Goal: Find specific fact: Find specific fact

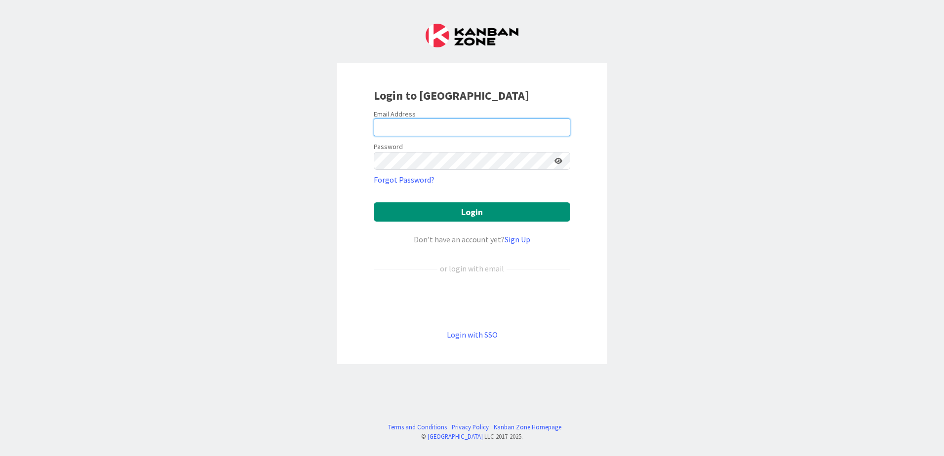
type input "[EMAIL_ADDRESS][DOMAIN_NAME]"
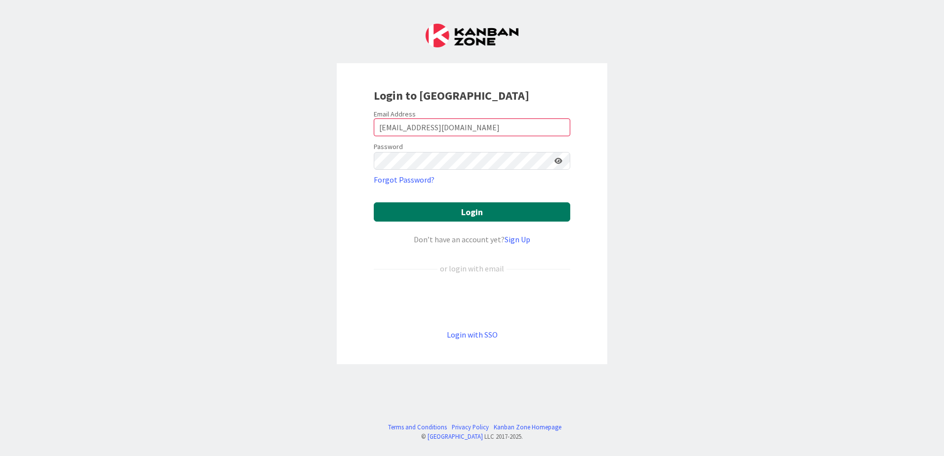
click at [515, 212] on button "Login" at bounding box center [472, 211] width 196 height 19
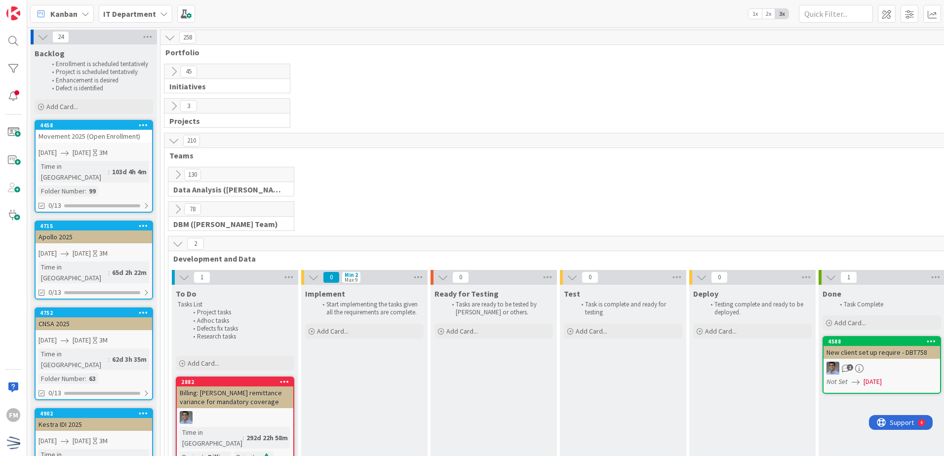
click at [176, 212] on icon at bounding box center [177, 209] width 11 height 11
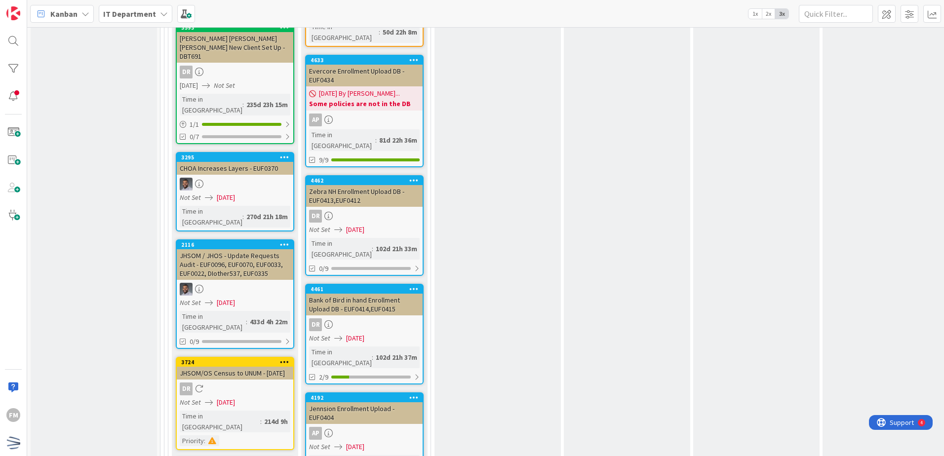
scroll to position [85, 0]
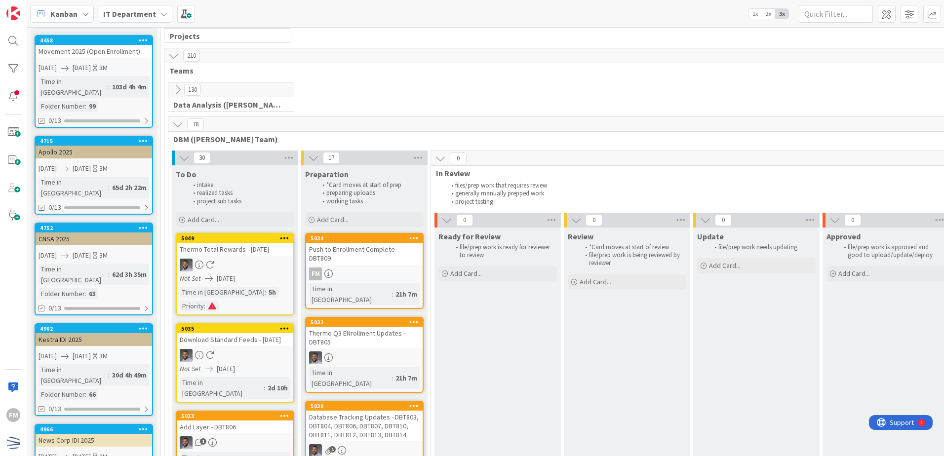
click at [370, 260] on div "Push to Enrollment Complete - DBT809" at bounding box center [364, 254] width 116 height 22
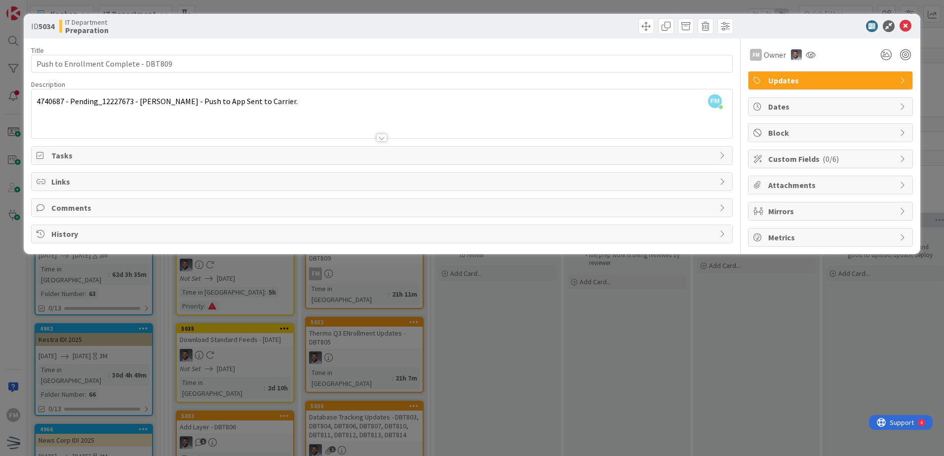
click at [48, 102] on div "FM [PERSON_NAME] joined 34 m ago 4740687 - Pending_12227673 - [PERSON_NAME] - P…" at bounding box center [382, 113] width 700 height 49
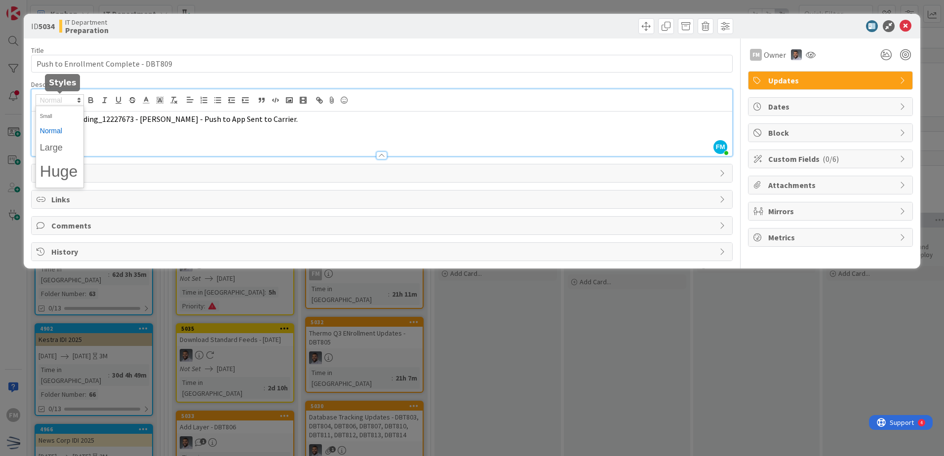
click at [48, 102] on span at bounding box center [60, 100] width 48 height 12
click at [235, 149] on div at bounding box center [382, 151] width 700 height 10
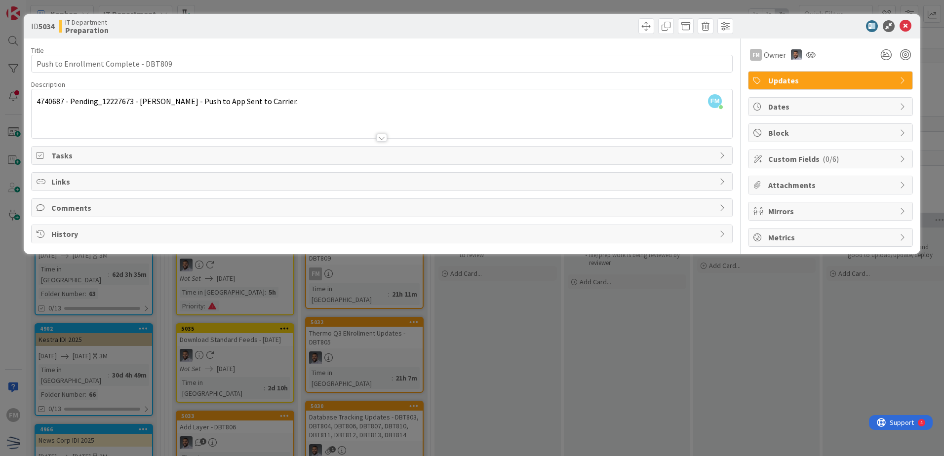
click at [58, 100] on span "4740687 - Pending_12227673 - [PERSON_NAME] - Push to App Sent to Carrier." at bounding box center [167, 101] width 261 height 10
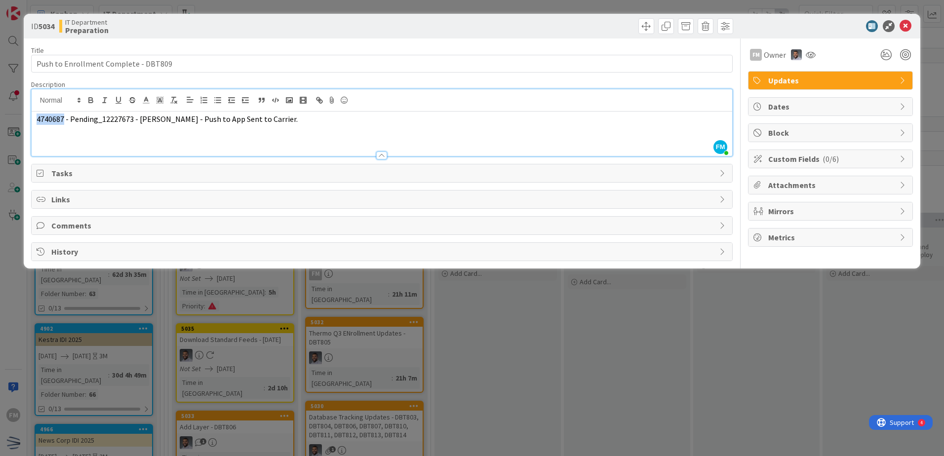
drag, startPoint x: 62, startPoint y: 121, endPoint x: 36, endPoint y: 122, distance: 26.2
click at [36, 122] on div "4740687 - Pending_12227673 - [PERSON_NAME] - Push to App Sent to Carrier." at bounding box center [382, 134] width 700 height 44
copy span "4740687"
click at [74, 118] on span "4740687 - Pending_12227673 - [PERSON_NAME] - Push to App Sent to Carrier." at bounding box center [167, 119] width 261 height 10
click at [77, 120] on span "4740687 - Pending_12227673 - [PERSON_NAME] - Push to App Sent to Carrier." at bounding box center [167, 119] width 261 height 10
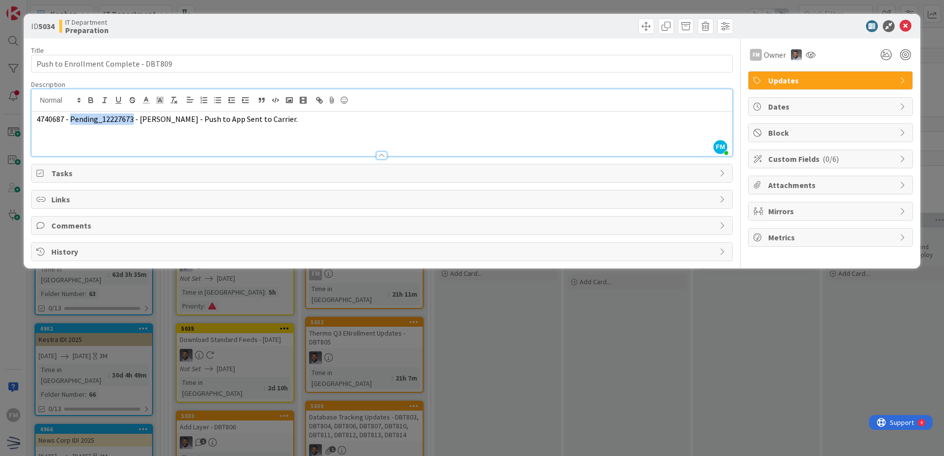
click at [78, 119] on span "4740687 - Pending_12227673 - [PERSON_NAME] - Push to App Sent to Carrier." at bounding box center [167, 119] width 261 height 10
copy span "Pending_12227673"
